Goal: Information Seeking & Learning: Learn about a topic

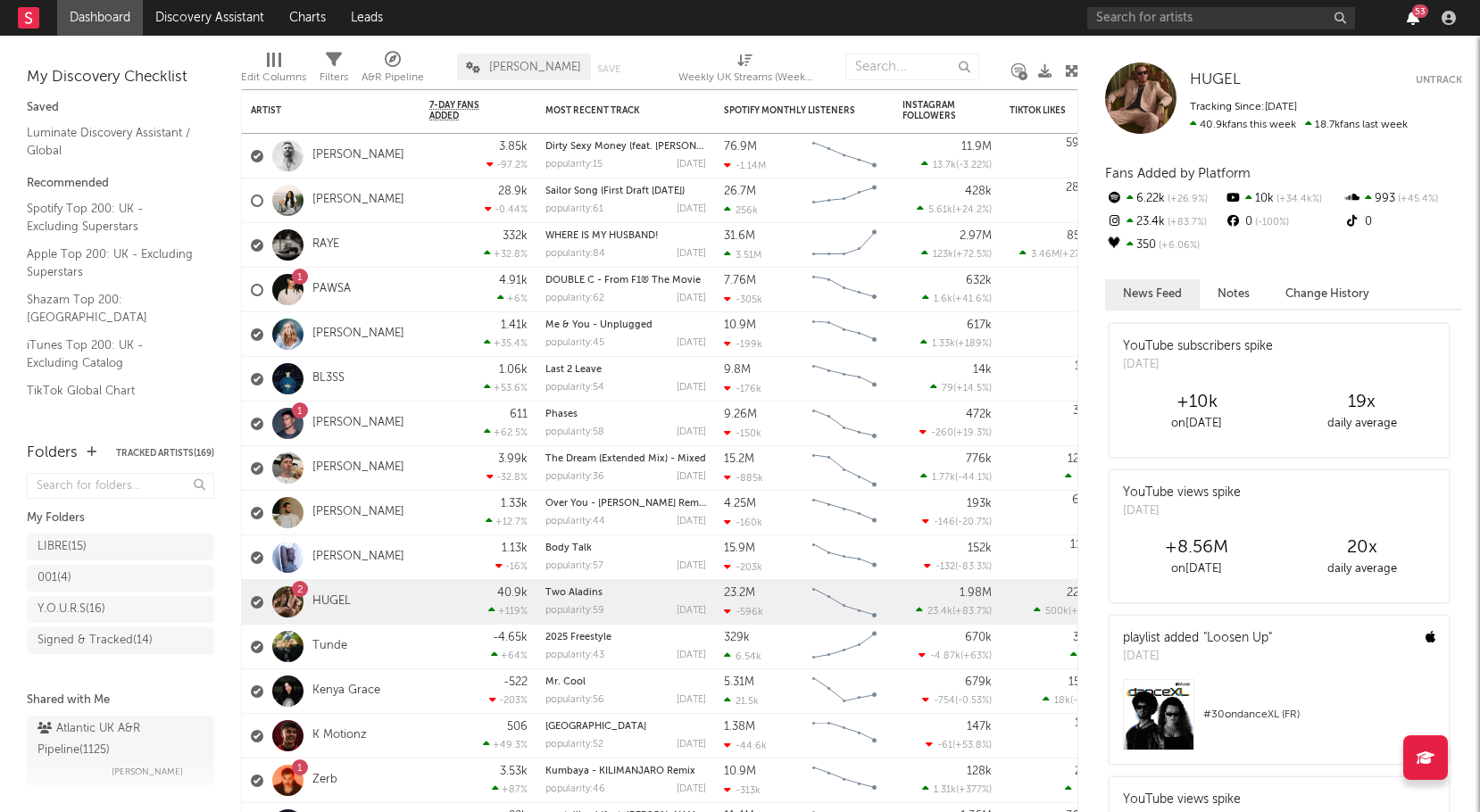
click at [1413, 22] on icon "button" at bounding box center [1413, 18] width 13 height 15
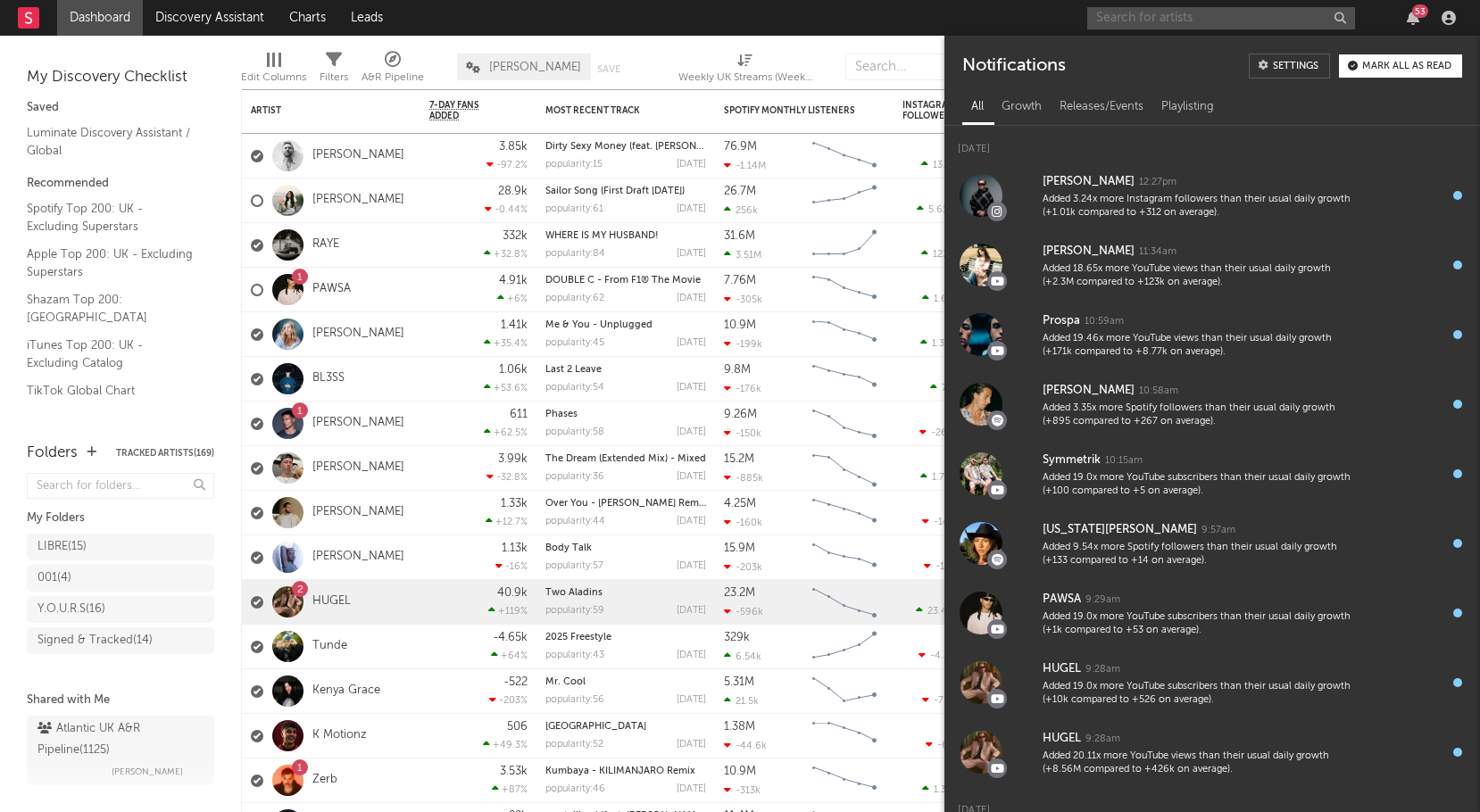
click at [1153, 14] on input "text" at bounding box center [1221, 18] width 268 height 22
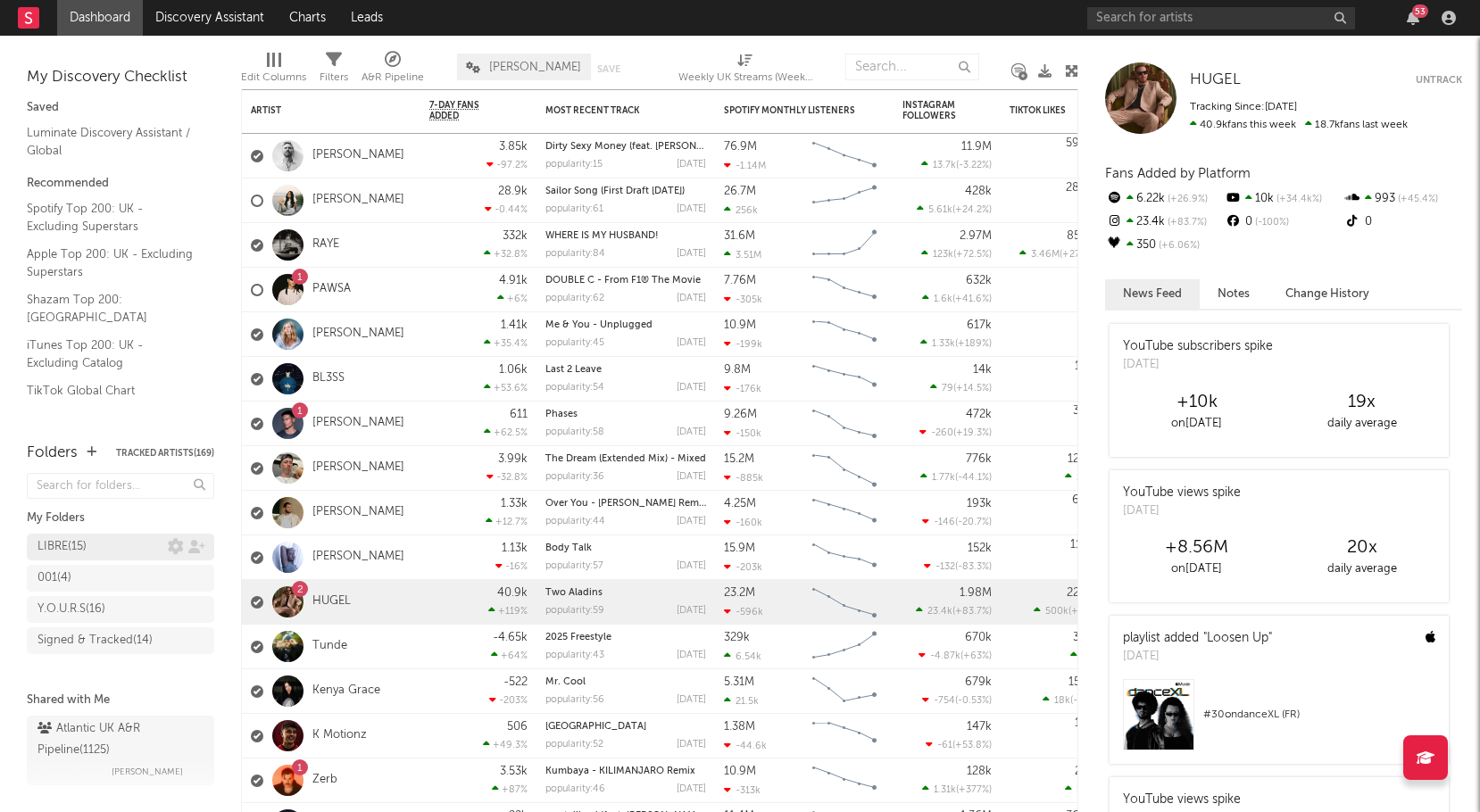
click at [110, 538] on div "LIBRE ( 15 )" at bounding box center [103, 547] width 130 height 21
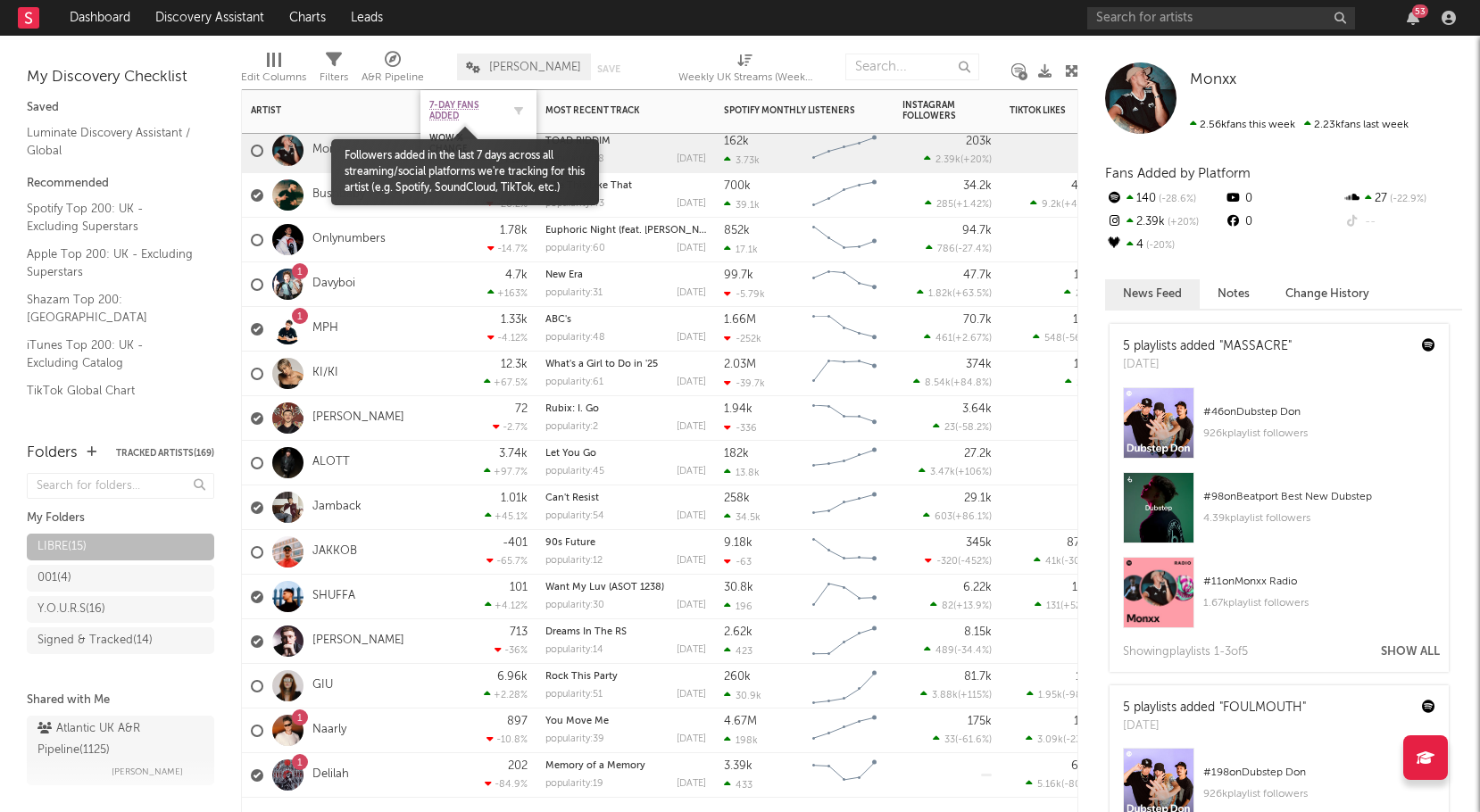
click at [446, 109] on span "7-Day Fans Added" at bounding box center [464, 111] width 71 height 21
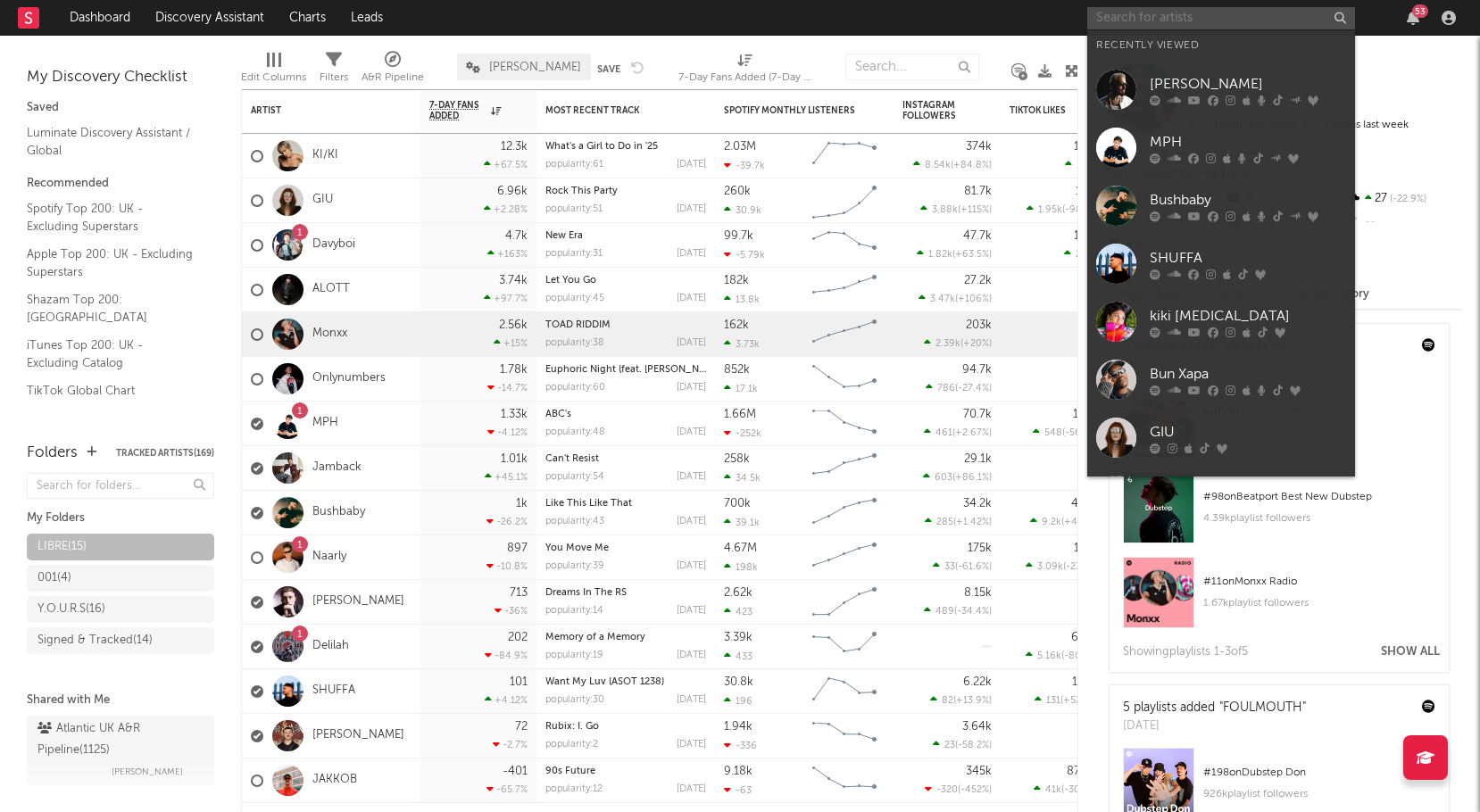
click at [1174, 25] on input "text" at bounding box center [1221, 18] width 268 height 22
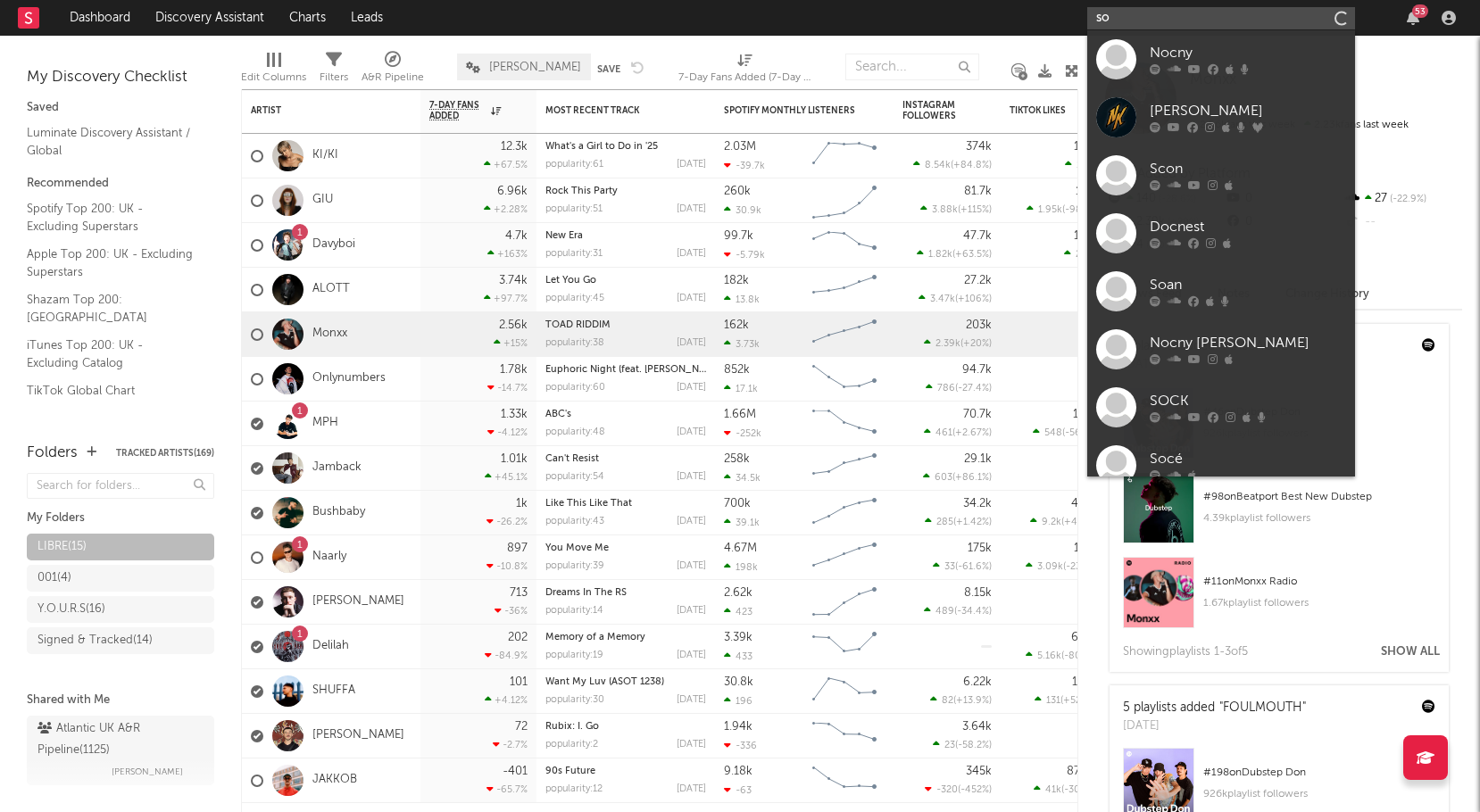
type input "s"
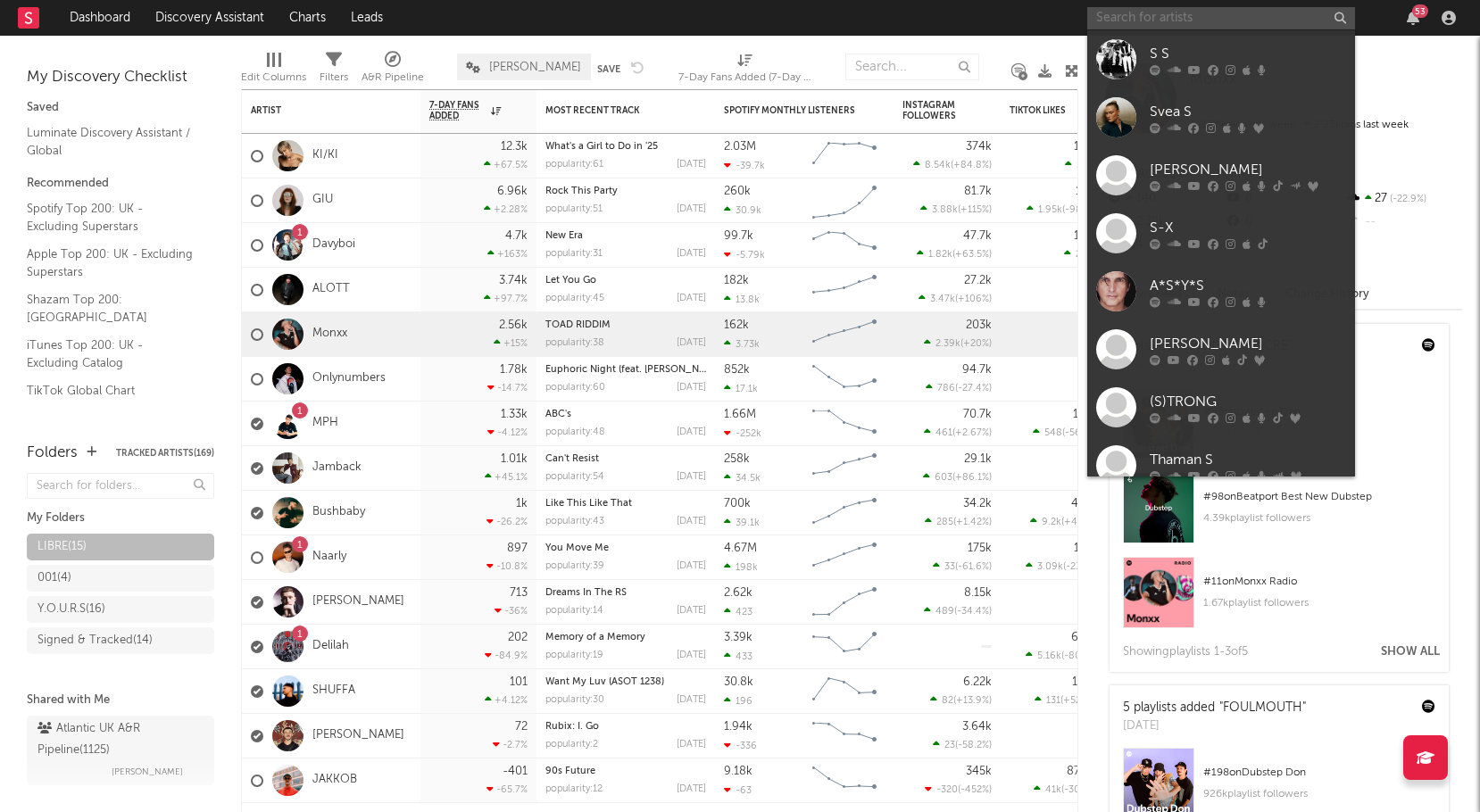
paste input "[URL][DOMAIN_NAME]"
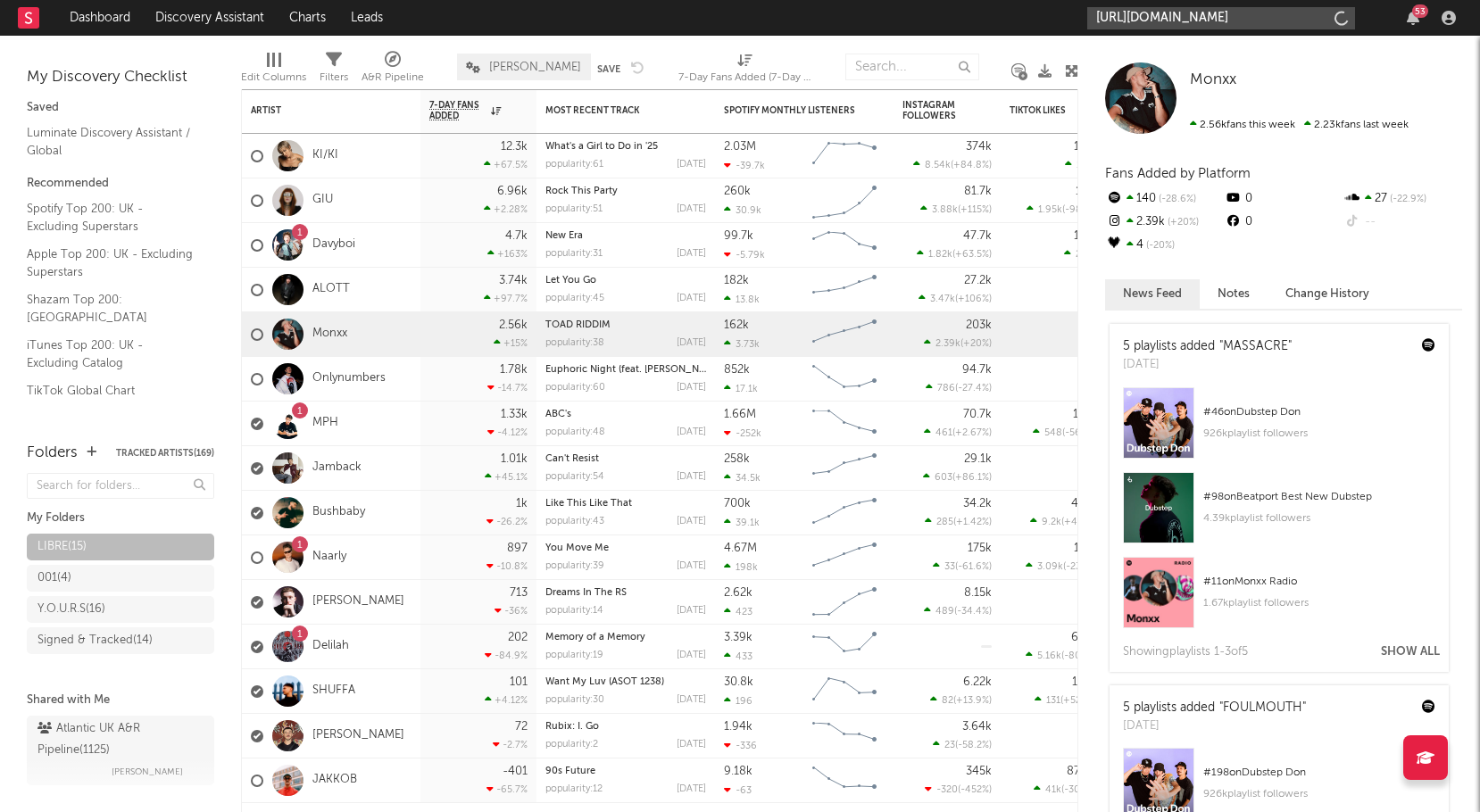
type input "[URL][DOMAIN_NAME]"
click at [1307, 20] on input "[URL][DOMAIN_NAME]" at bounding box center [1221, 18] width 268 height 22
click at [1253, 17] on input "[URL][DOMAIN_NAME]" at bounding box center [1221, 18] width 268 height 22
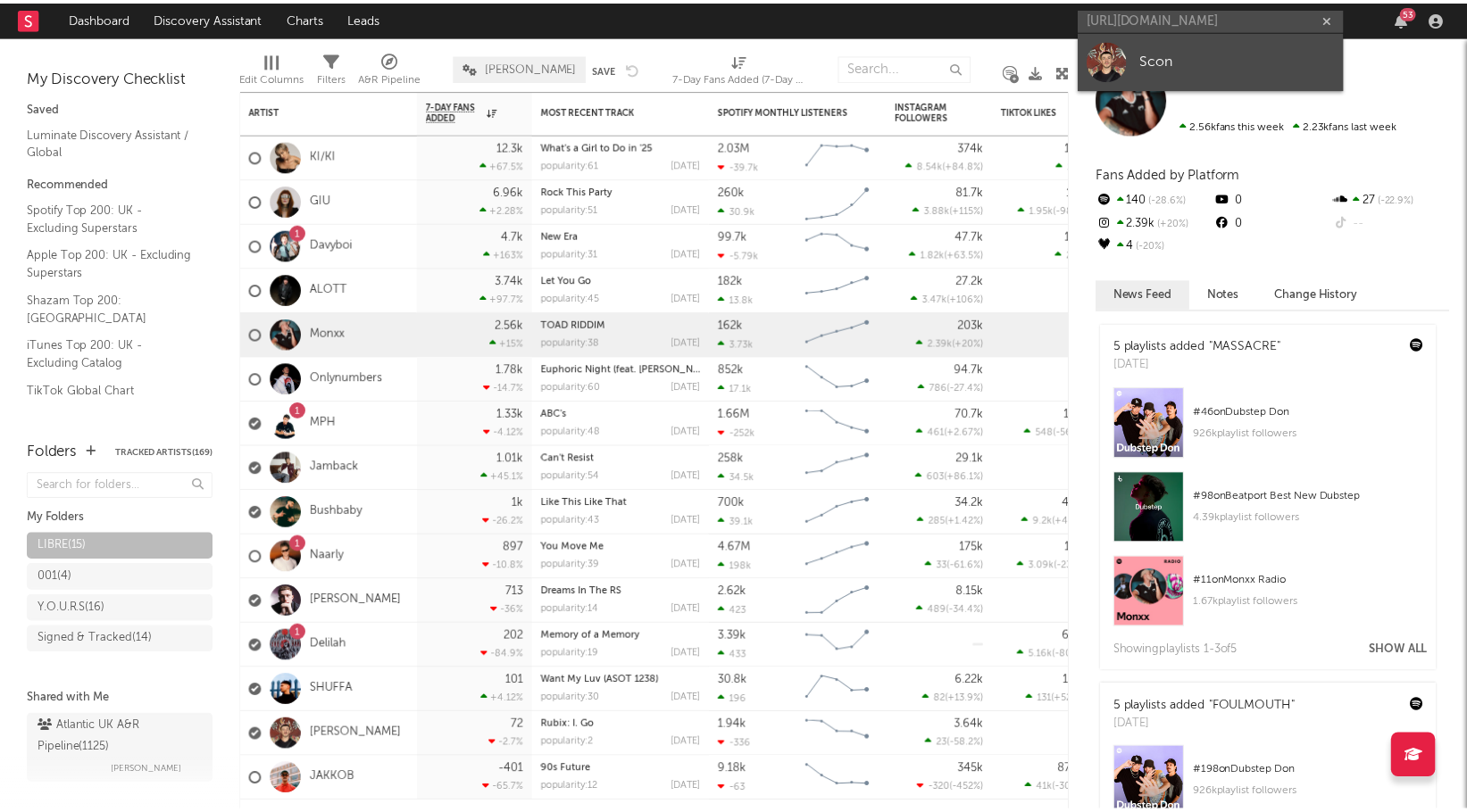
scroll to position [0, 0]
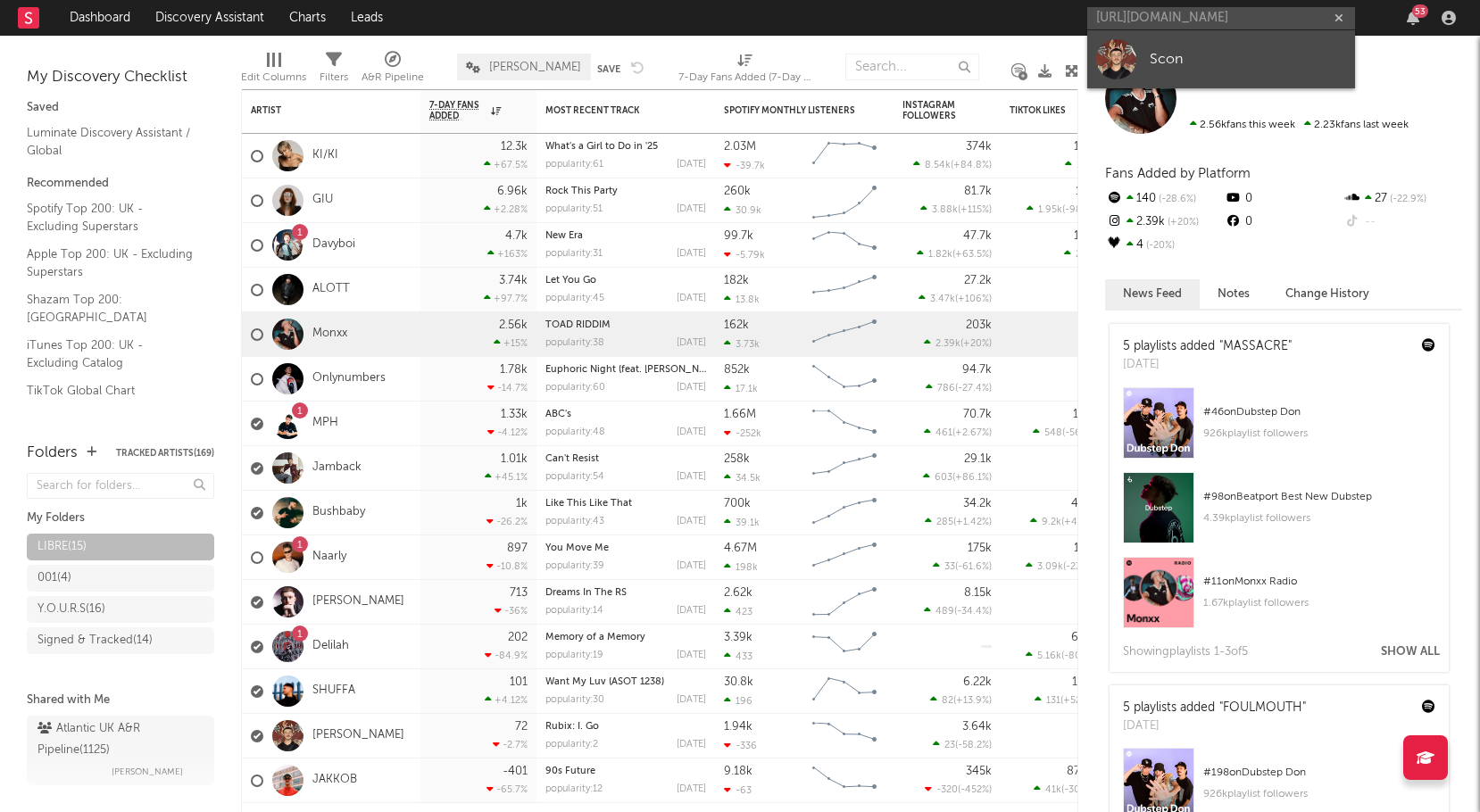
click at [1185, 55] on div "Scon" at bounding box center [1248, 59] width 197 height 21
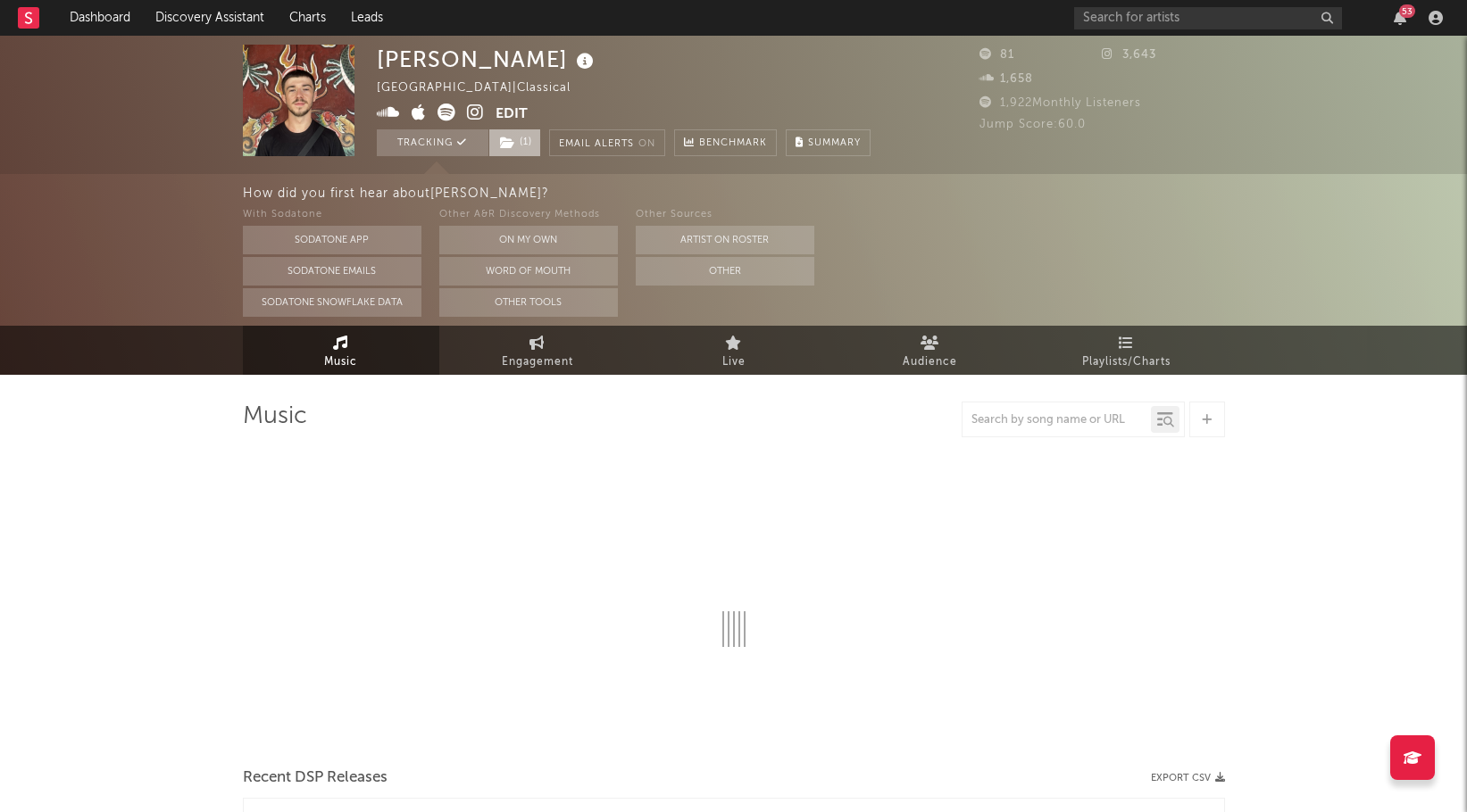
click at [527, 143] on span "( 1 )" at bounding box center [514, 143] width 53 height 27
select select "1w"
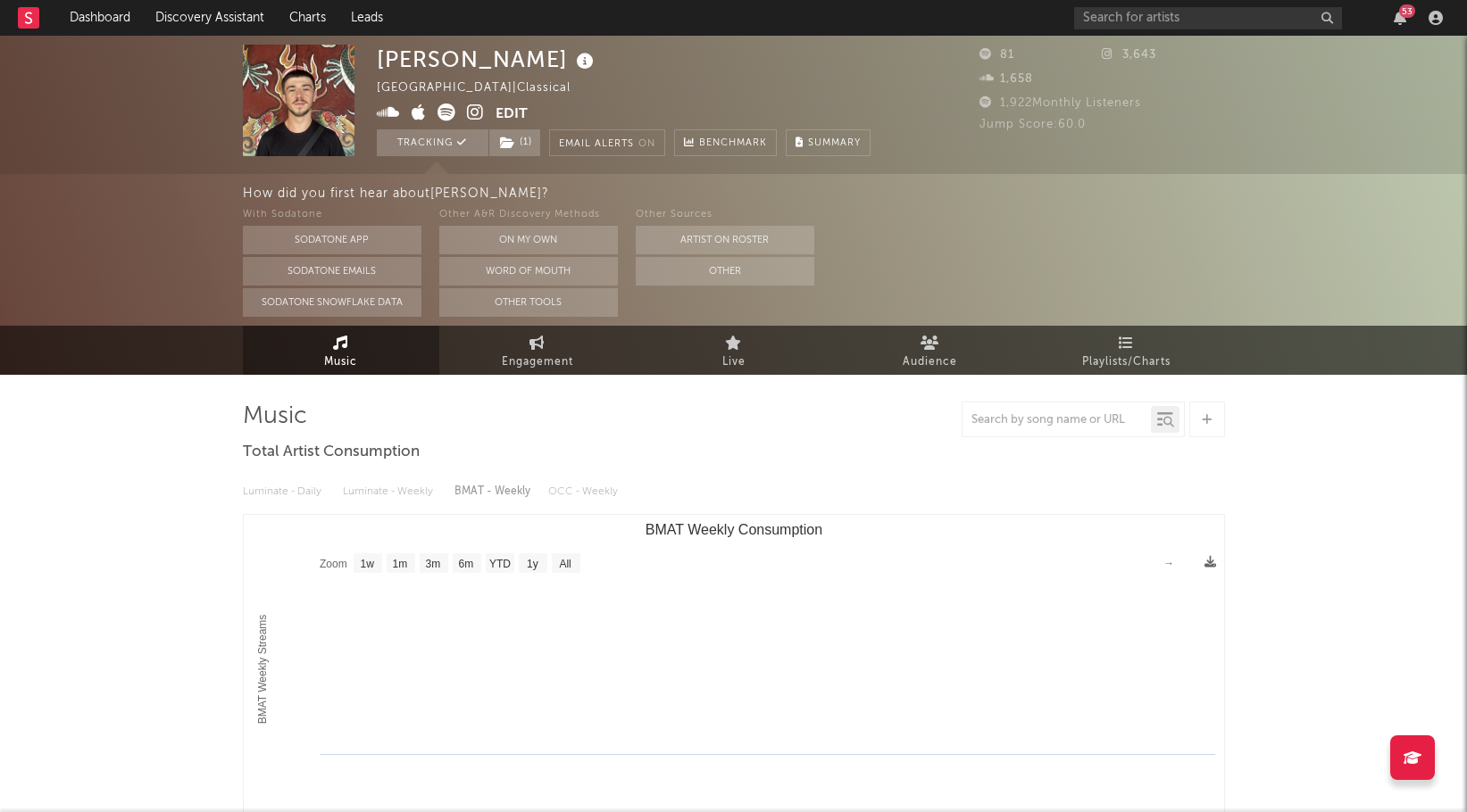
click at [1119, 251] on div "With Sodatone Sodatone App Sodatone Emails Sodatone Snowflake Data Other A&R Di…" at bounding box center [855, 261] width 1225 height 113
click at [1398, 15] on icon "button" at bounding box center [1400, 18] width 13 height 15
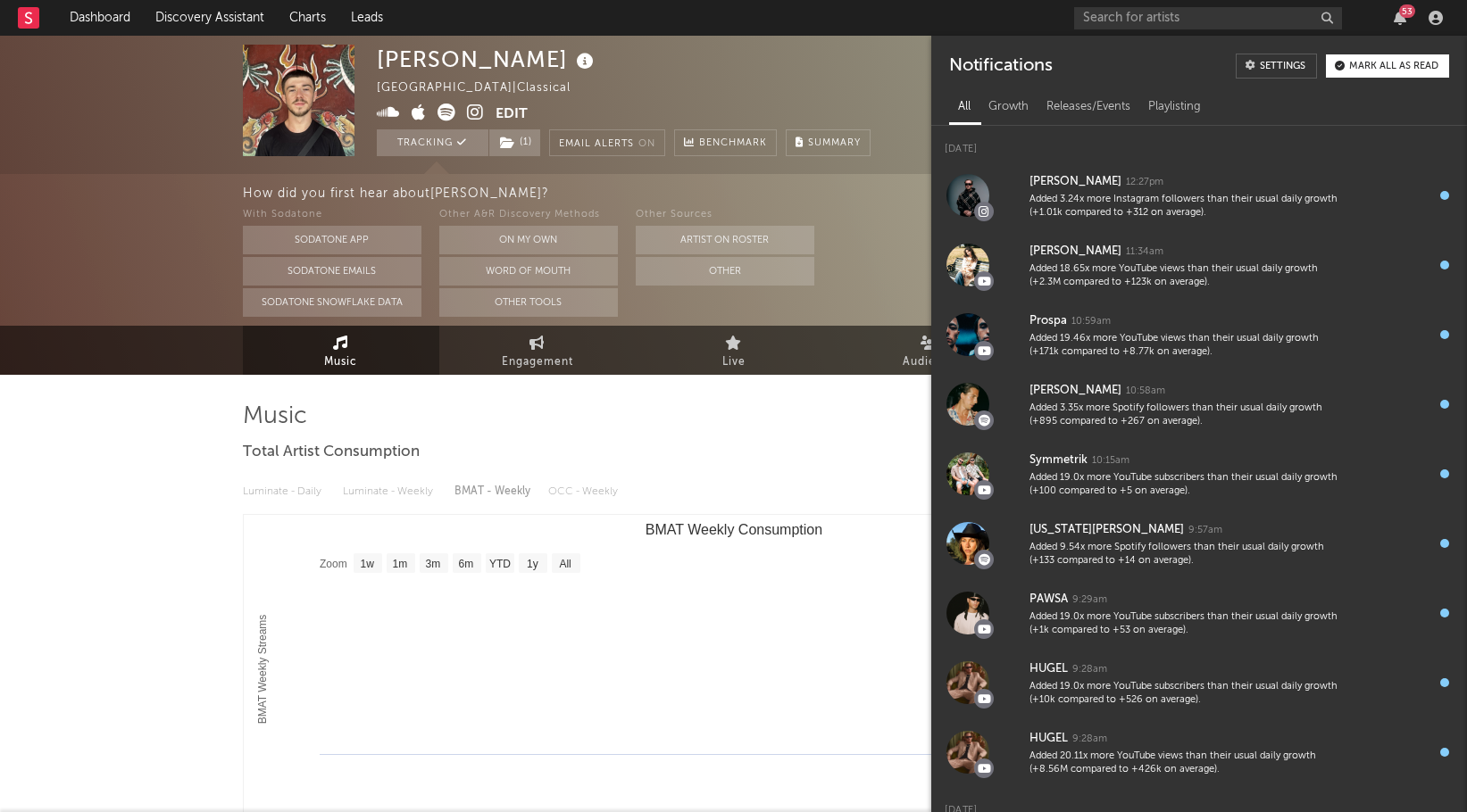
drag, startPoint x: 784, startPoint y: 26, endPoint x: 960, endPoint y: 28, distance: 176.0
click at [785, 26] on nav "Dashboard Discovery Assistant Charts Leads 53" at bounding box center [734, 18] width 1467 height 36
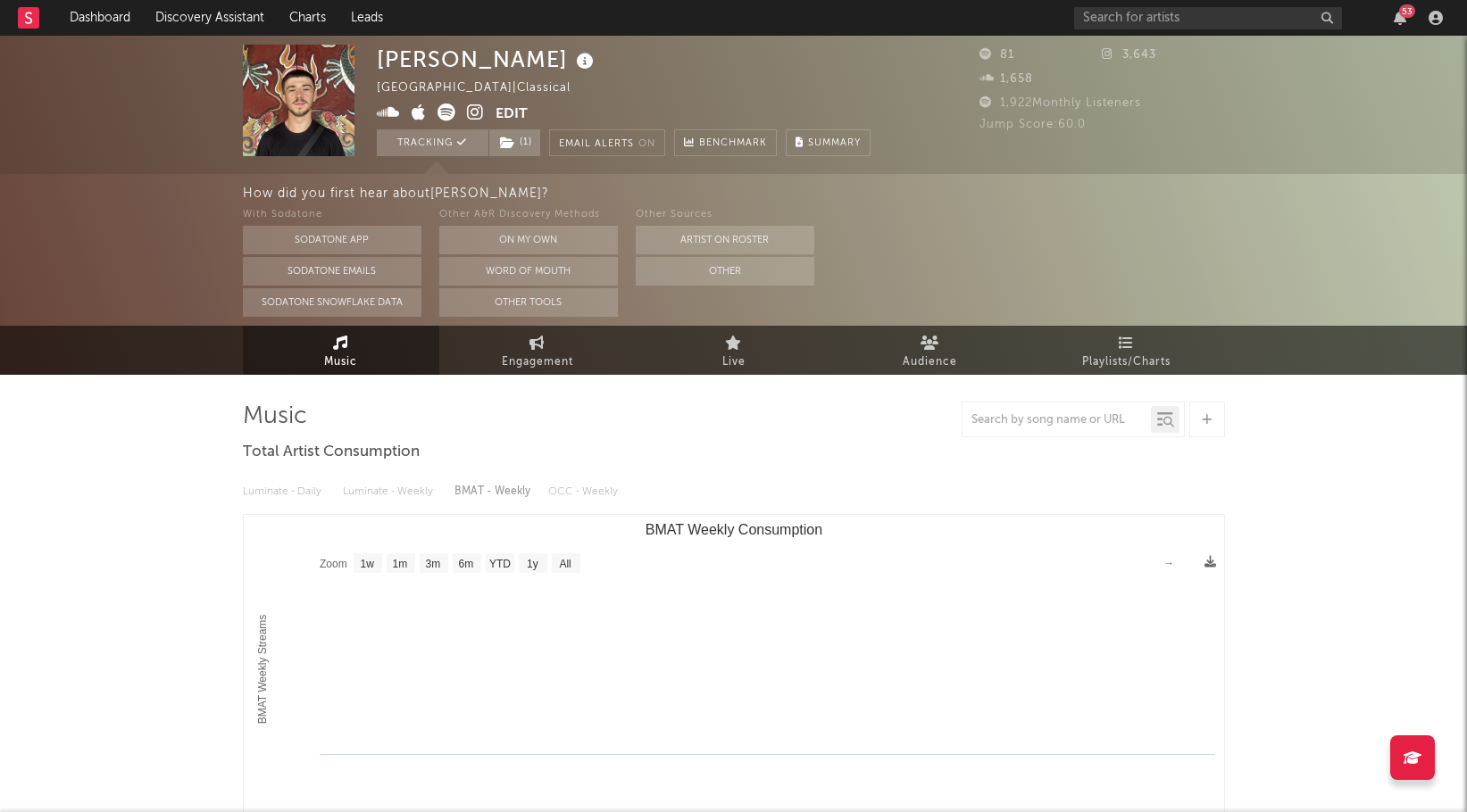
drag, startPoint x: 1069, startPoint y: 30, endPoint x: 1084, endPoint y: 26, distance: 15.5
click at [1078, 27] on nav "Dashboard Discovery Assistant Charts Leads 53" at bounding box center [734, 18] width 1467 height 36
click at [1092, 23] on input "text" at bounding box center [1208, 18] width 268 height 22
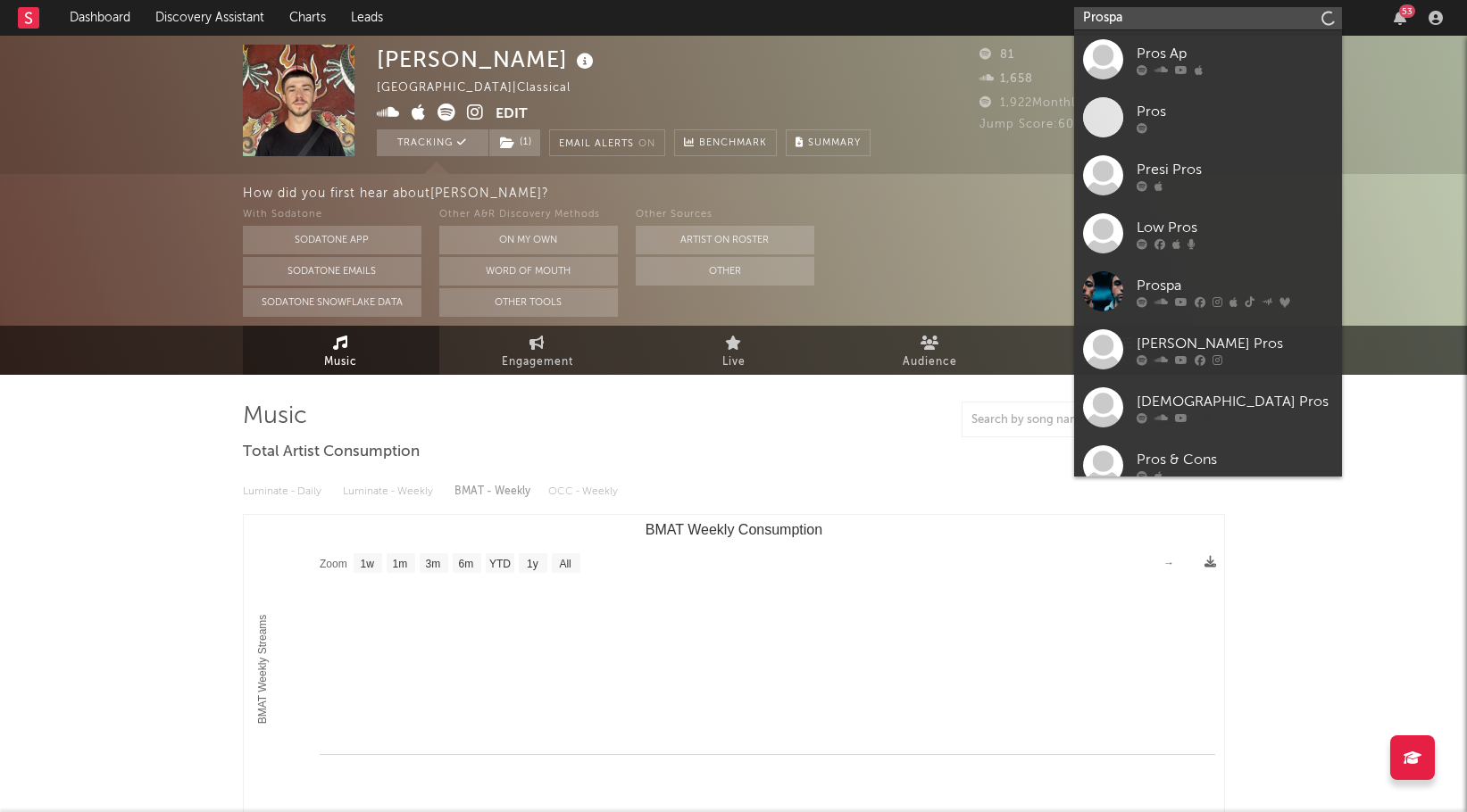
type input "Prospa"
